Goal: Information Seeking & Learning: Learn about a topic

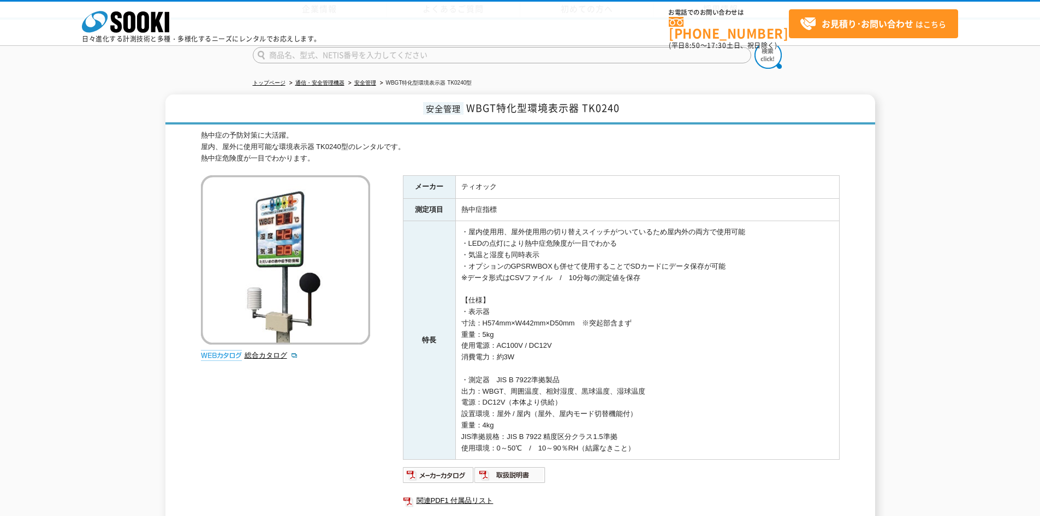
scroll to position [164, 0]
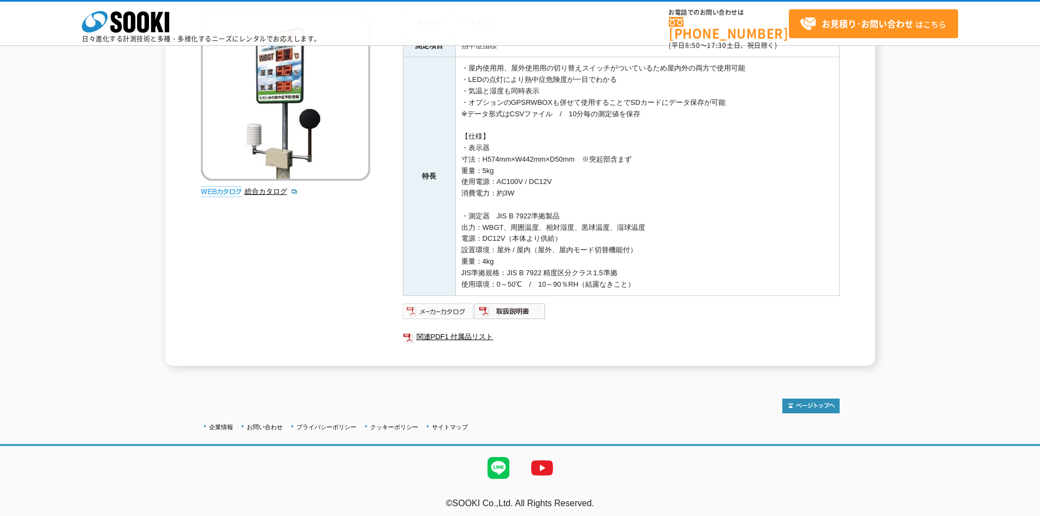
click at [427, 317] on img at bounding box center [439, 310] width 72 height 17
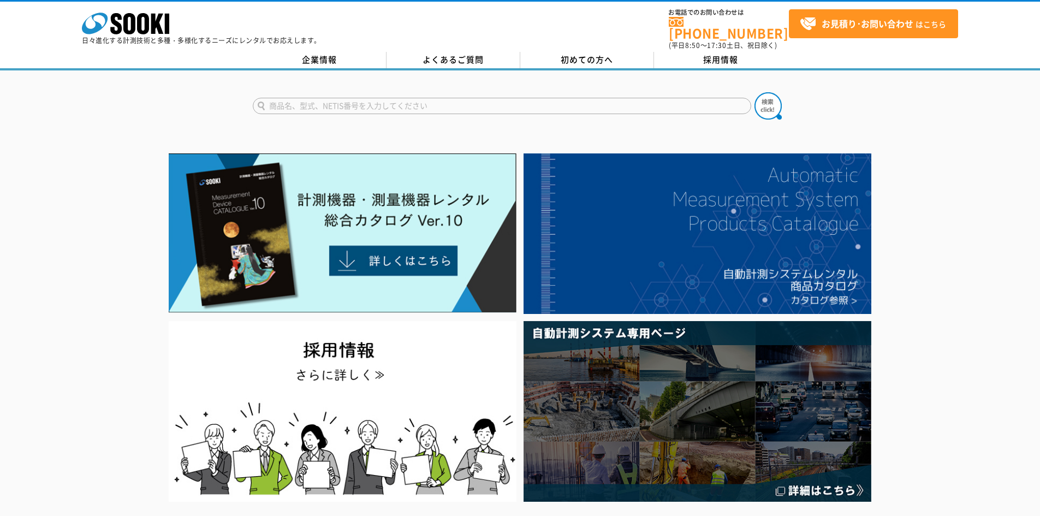
click at [448, 102] on input "text" at bounding box center [502, 106] width 498 height 16
type input "熱中症"
click at [754, 92] on button at bounding box center [767, 105] width 27 height 27
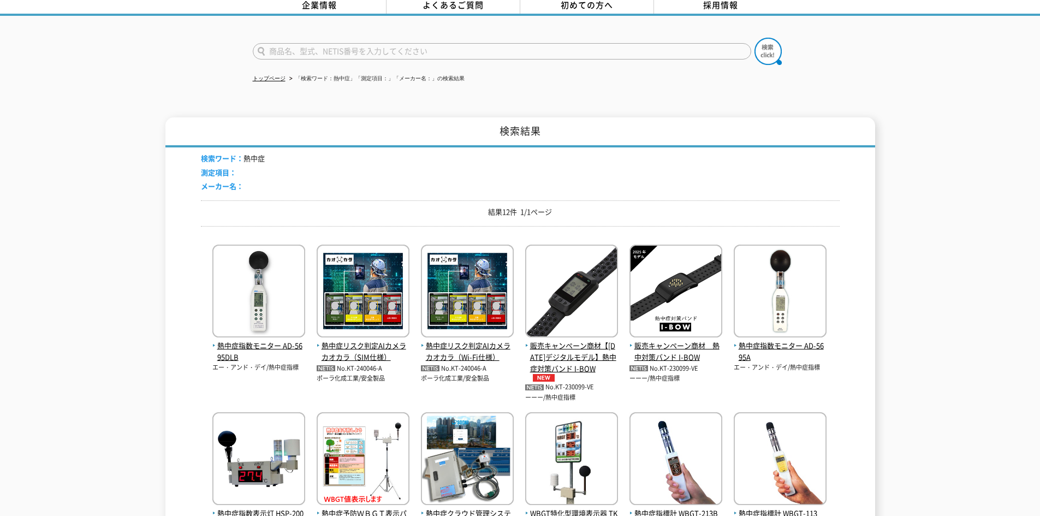
scroll to position [109, 0]
